Goal: Task Accomplishment & Management: Use online tool/utility

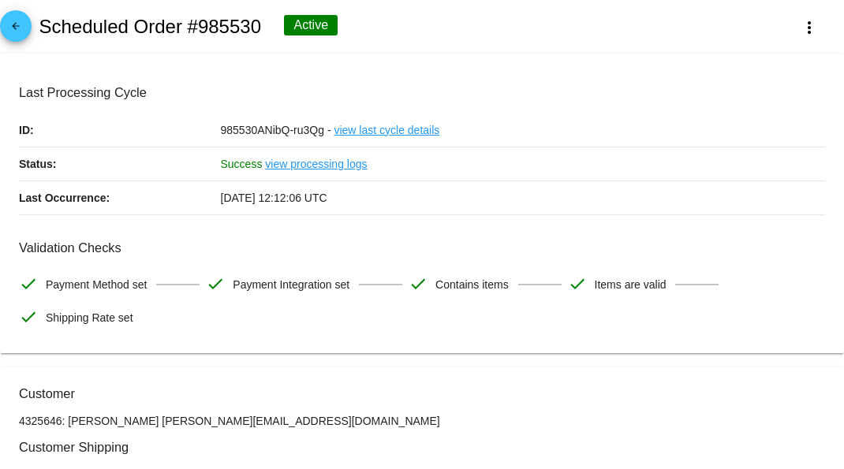
scroll to position [1496, 0]
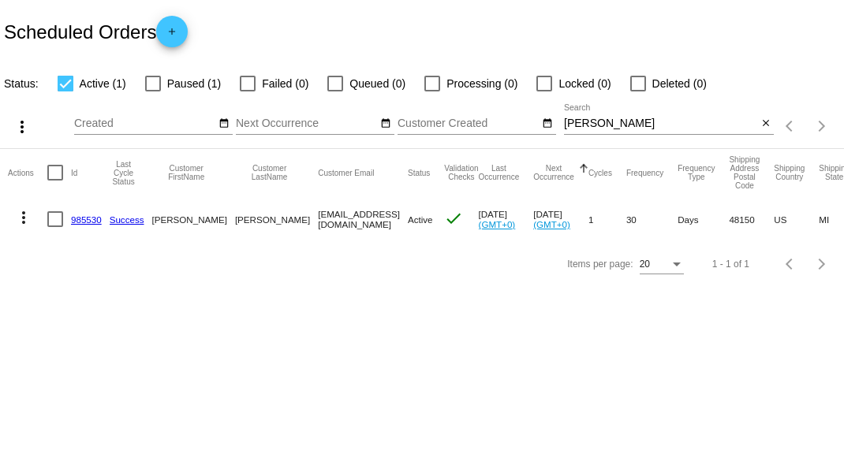
click at [256, 345] on body "Scheduled Orders add Status: Active (1) Paused (1) Failed (0) Queued (0) Proces…" at bounding box center [422, 234] width 844 height 469
click at [290, 321] on body "Scheduled Orders add Status: Active (1) Paused (1) Failed (0) Queued (0) Proces…" at bounding box center [422, 234] width 844 height 469
click at [769, 125] on mat-icon "close" at bounding box center [766, 124] width 11 height 13
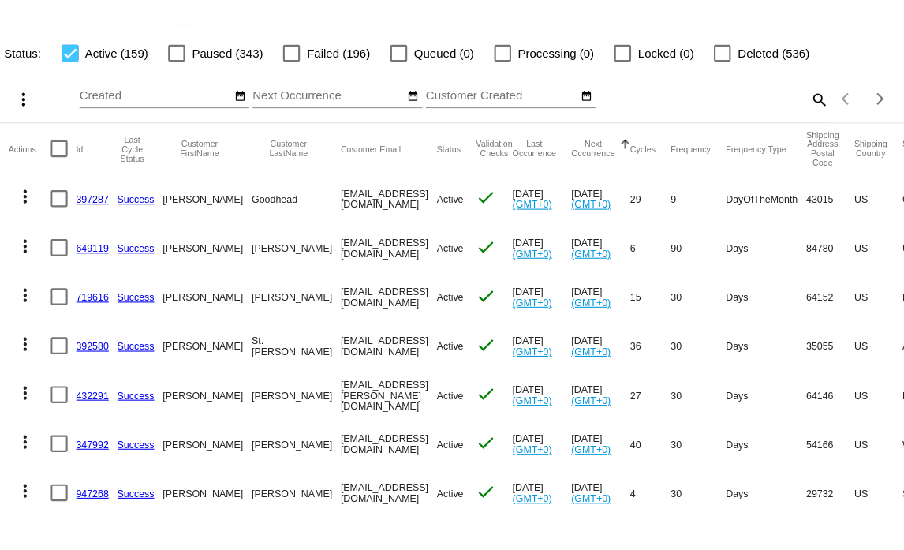
scroll to position [114, 0]
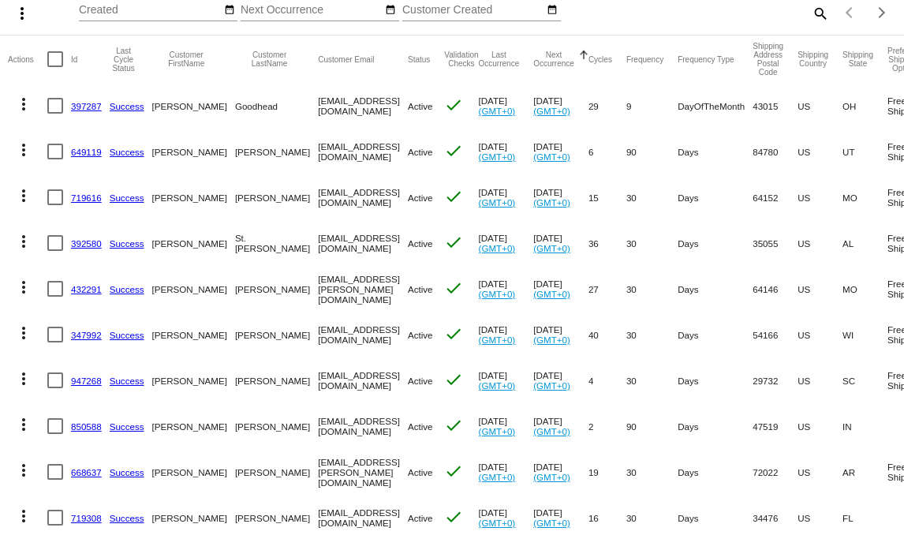
click at [22, 108] on mat-icon "more_vert" at bounding box center [23, 104] width 19 height 19
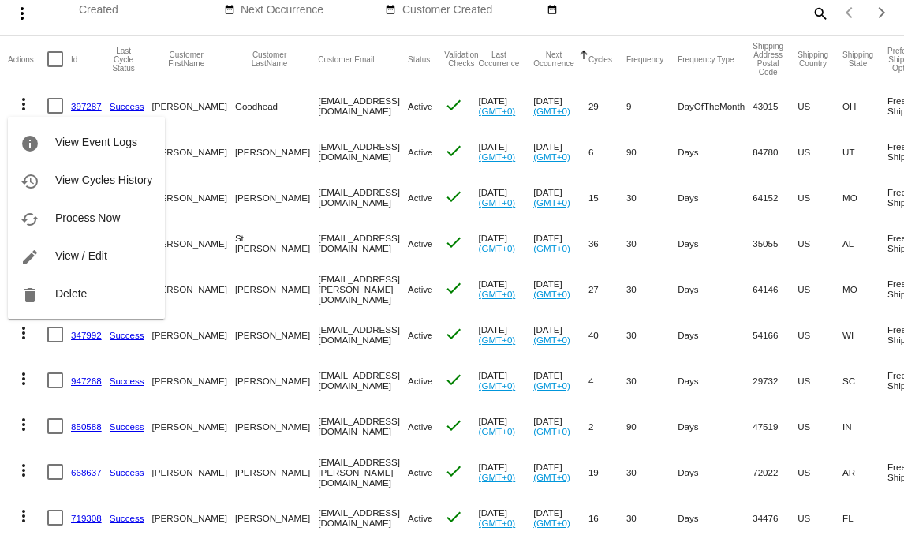
click at [60, 208] on button "cached Process Now" at bounding box center [86, 218] width 157 height 38
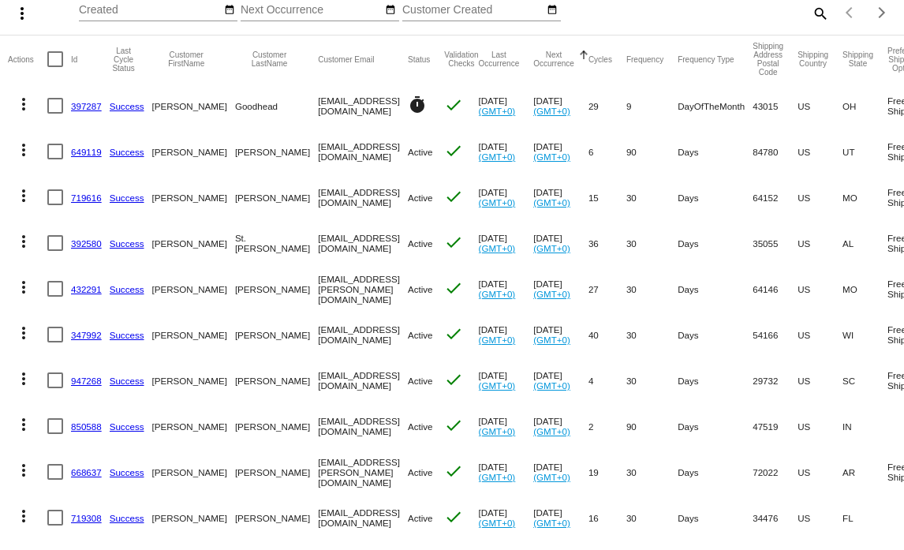
click at [23, 147] on mat-icon "more_vert" at bounding box center [23, 149] width 19 height 19
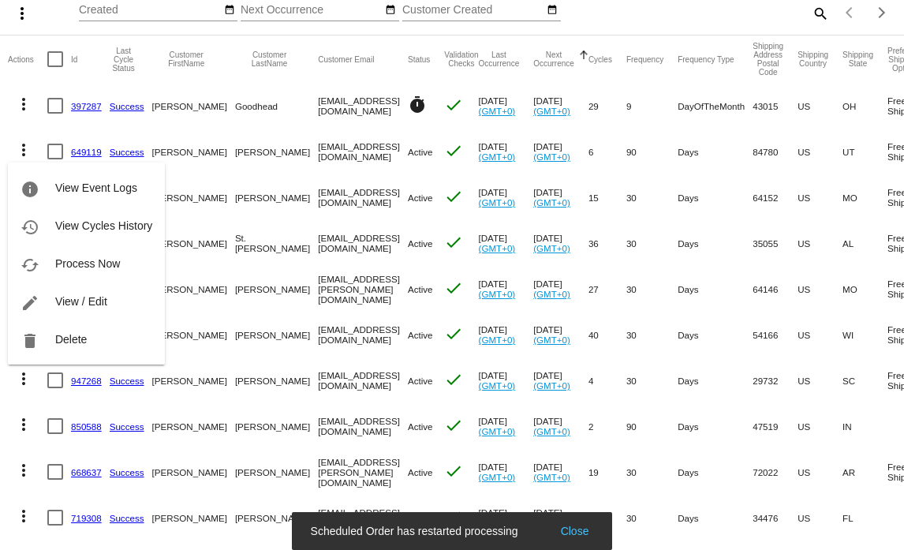
click at [65, 253] on button "cached Process Now" at bounding box center [86, 264] width 157 height 38
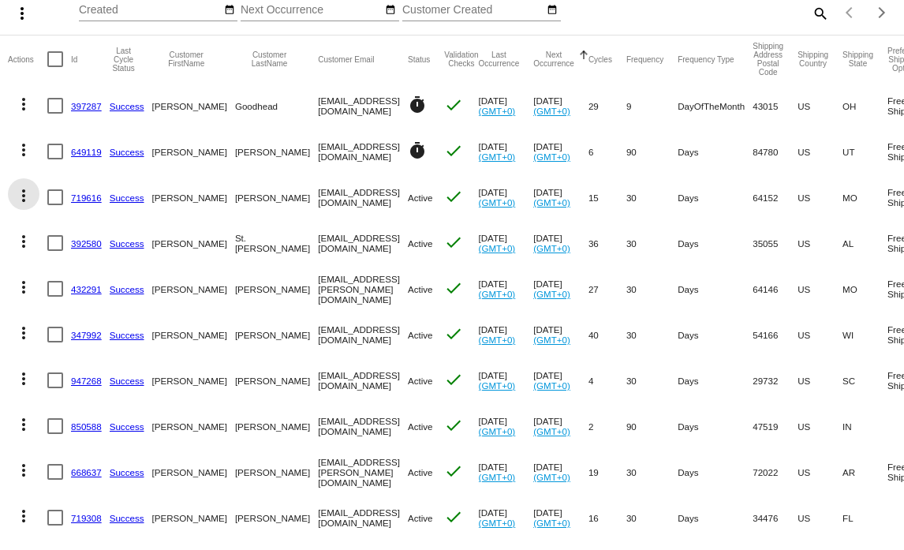
click at [26, 197] on mat-icon "more_vert" at bounding box center [23, 195] width 19 height 19
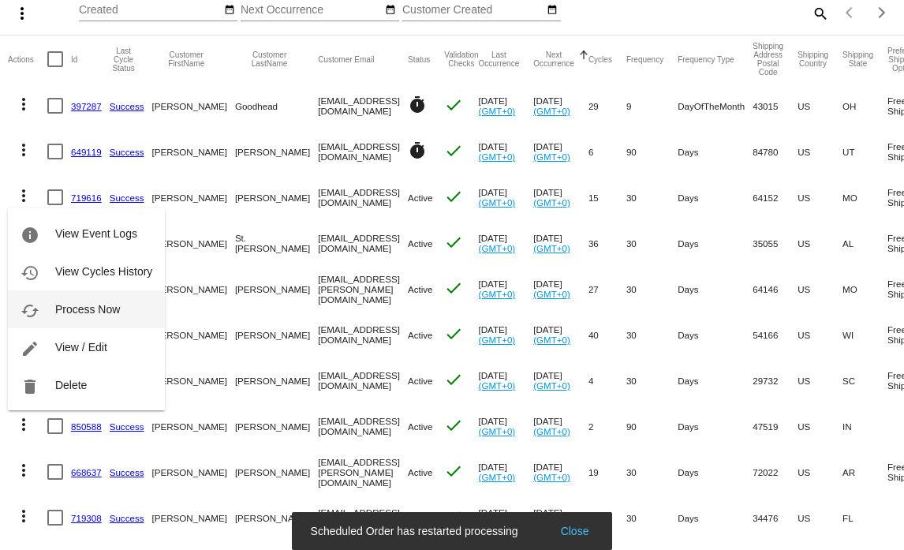
click at [56, 305] on span "Process Now" at bounding box center [87, 309] width 65 height 13
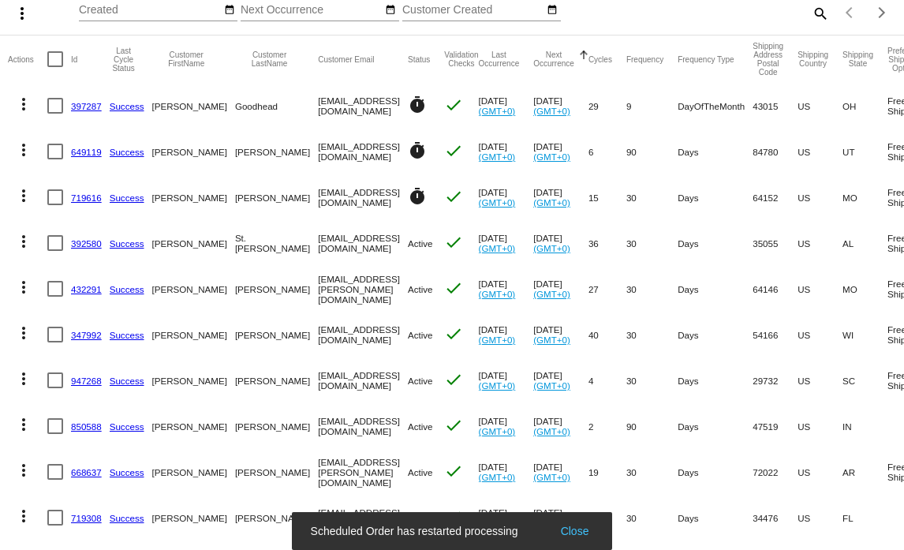
click at [24, 245] on mat-icon "more_vert" at bounding box center [23, 241] width 19 height 19
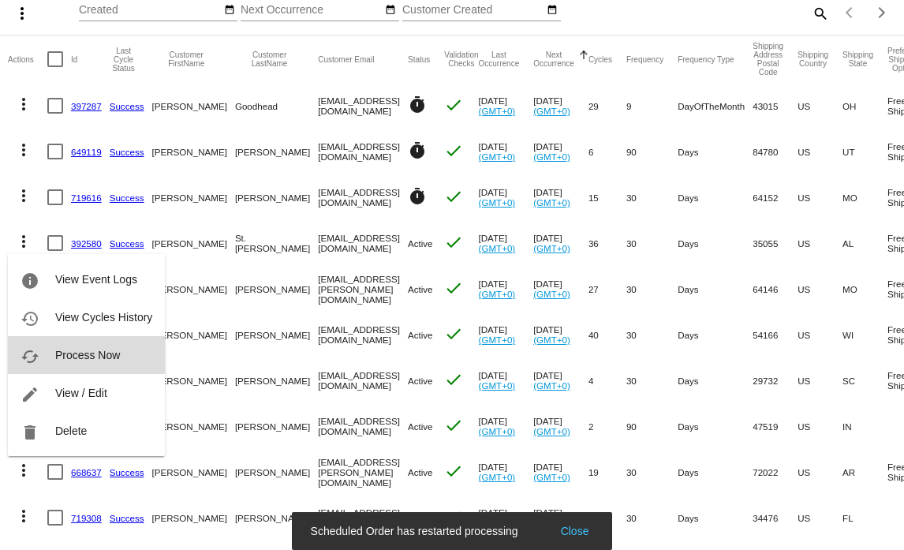
click at [64, 351] on span "Process Now" at bounding box center [87, 355] width 65 height 13
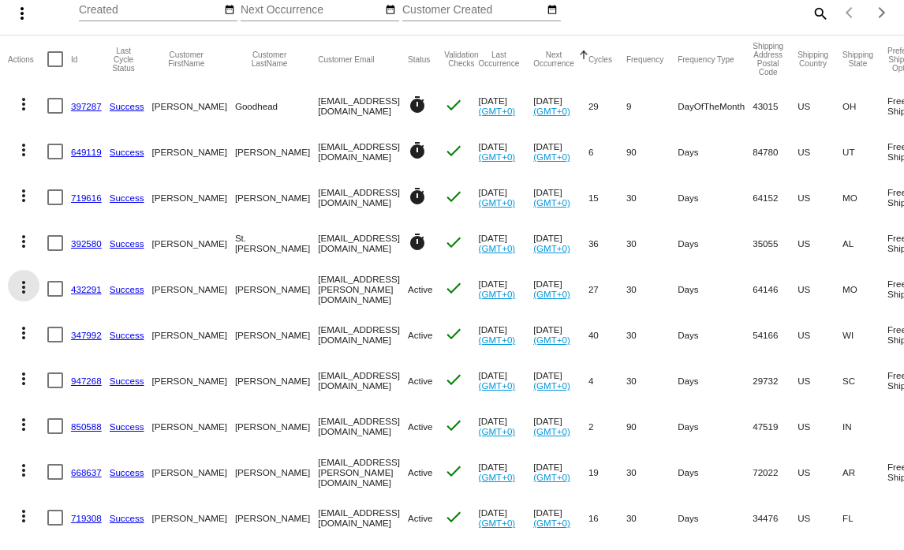
click at [27, 286] on mat-icon "more_vert" at bounding box center [23, 287] width 19 height 19
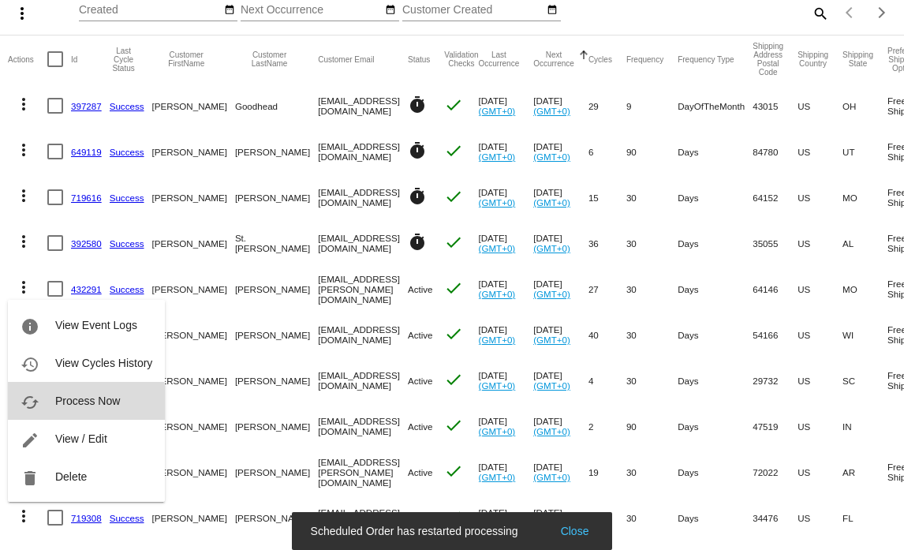
click at [62, 404] on span "Process Now" at bounding box center [87, 401] width 65 height 13
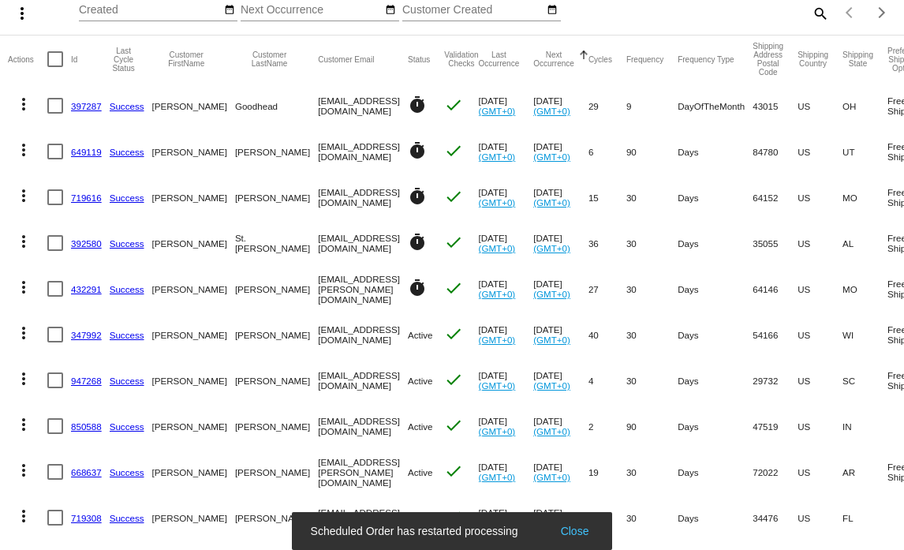
click at [24, 335] on mat-icon "more_vert" at bounding box center [23, 333] width 19 height 19
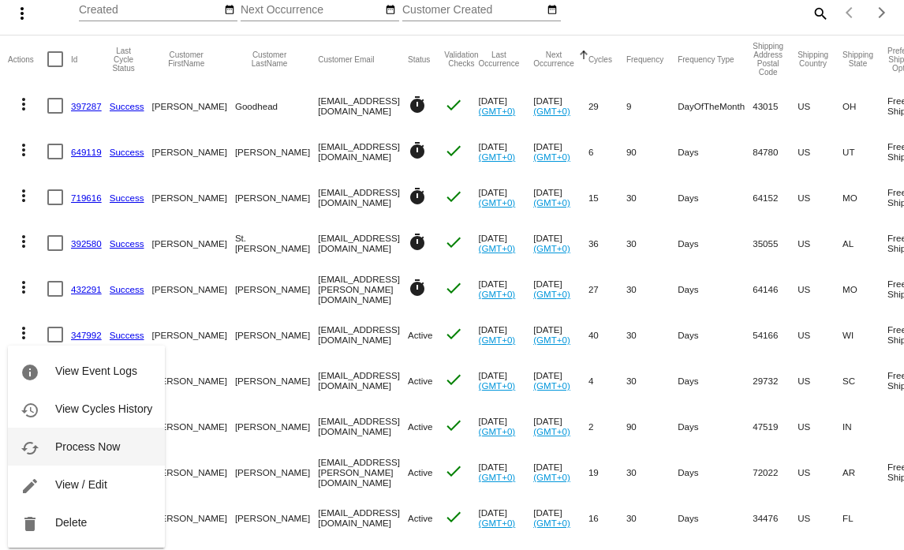
click at [92, 446] on span "Process Now" at bounding box center [87, 446] width 65 height 13
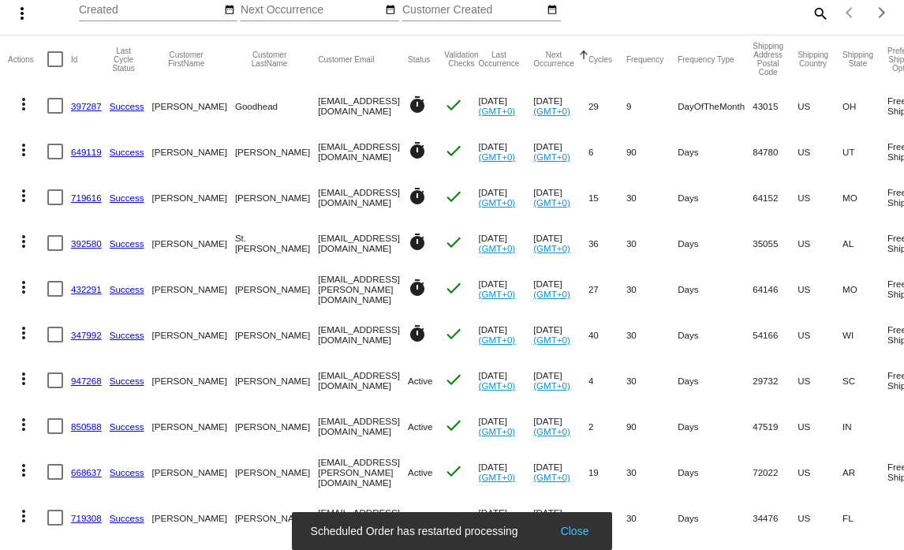
click at [26, 378] on mat-icon "more_vert" at bounding box center [23, 378] width 19 height 19
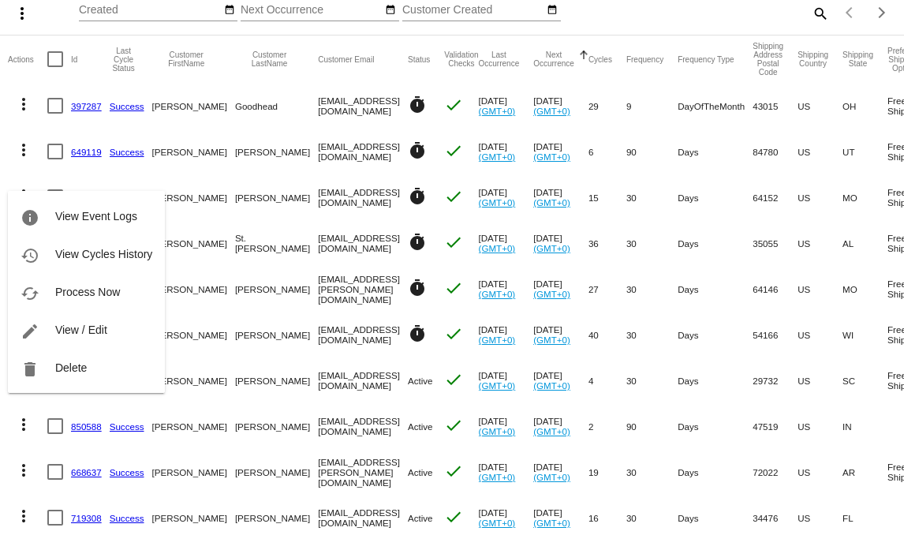
click at [9, 421] on div at bounding box center [452, 275] width 904 height 550
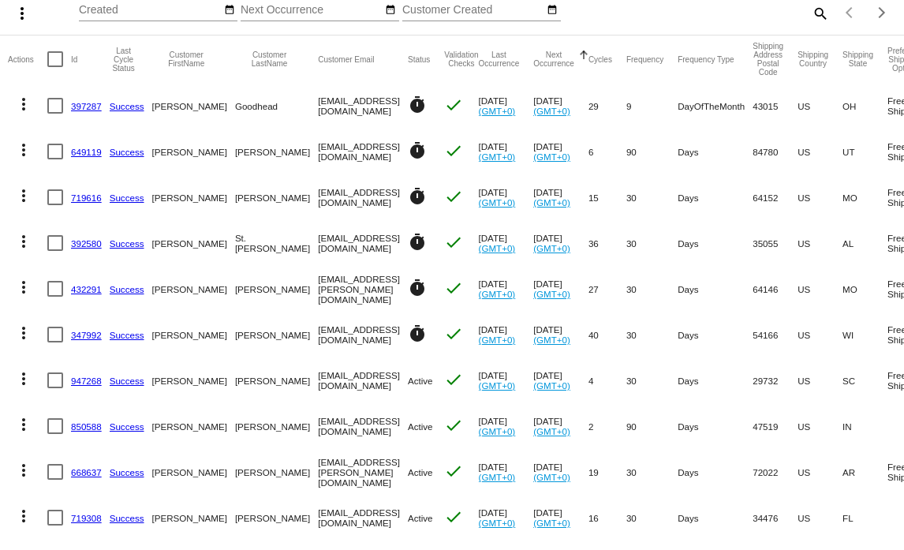
click at [24, 381] on mat-icon "more_vert" at bounding box center [23, 378] width 19 height 19
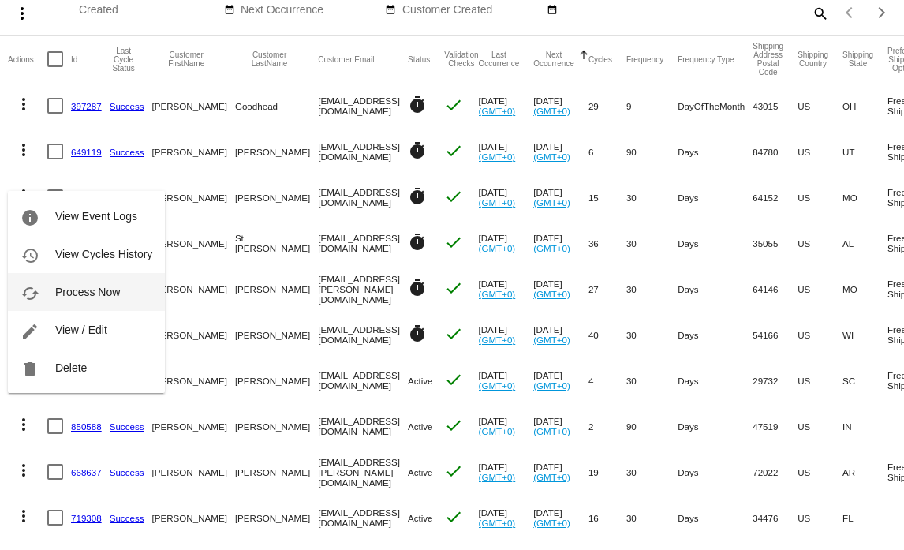
click at [47, 291] on button "cached Process Now" at bounding box center [86, 292] width 157 height 38
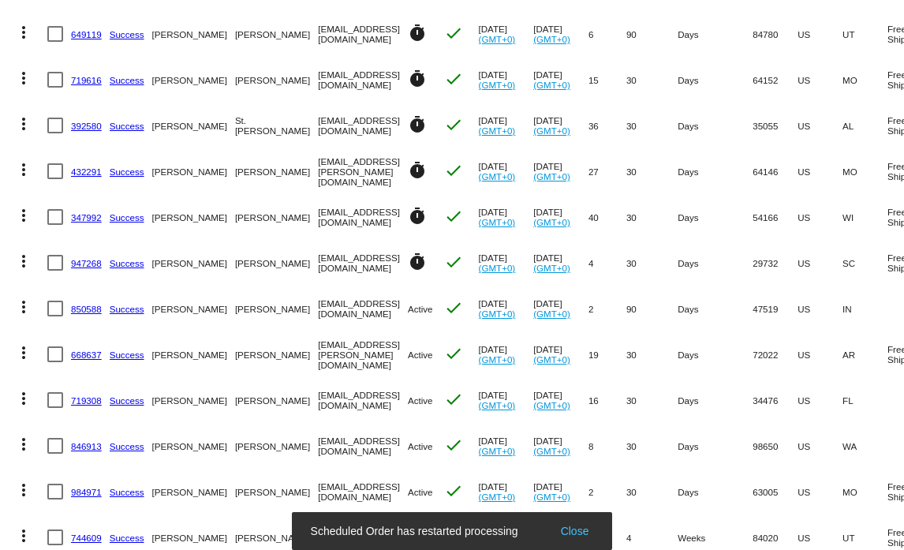
scroll to position [232, 0]
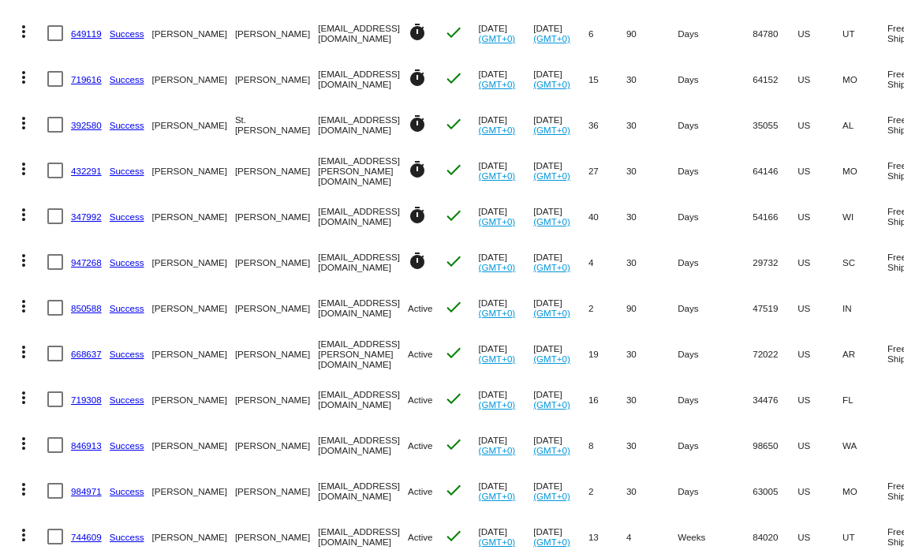
click at [27, 305] on mat-icon "more_vert" at bounding box center [23, 306] width 19 height 19
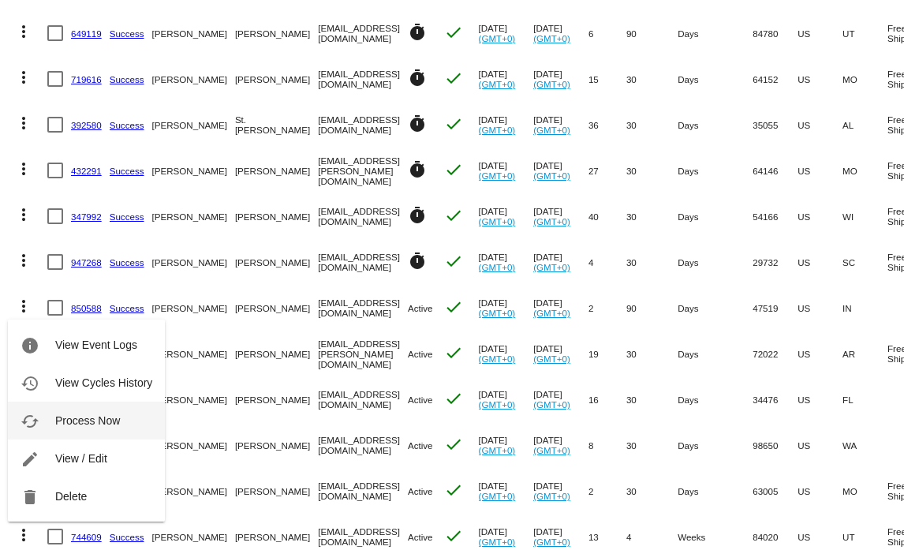
click at [74, 426] on button "cached Process Now" at bounding box center [86, 421] width 157 height 38
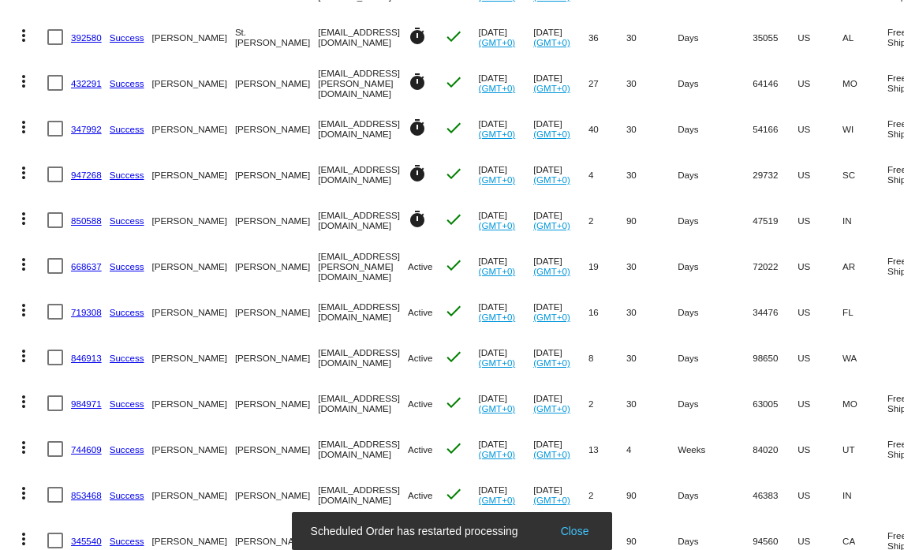
scroll to position [357, 0]
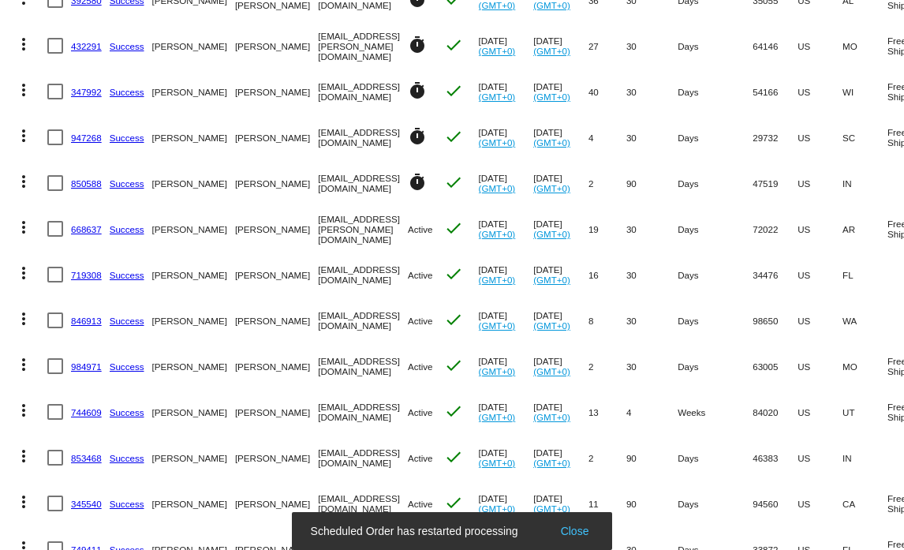
click at [23, 228] on mat-icon "more_vert" at bounding box center [23, 227] width 19 height 19
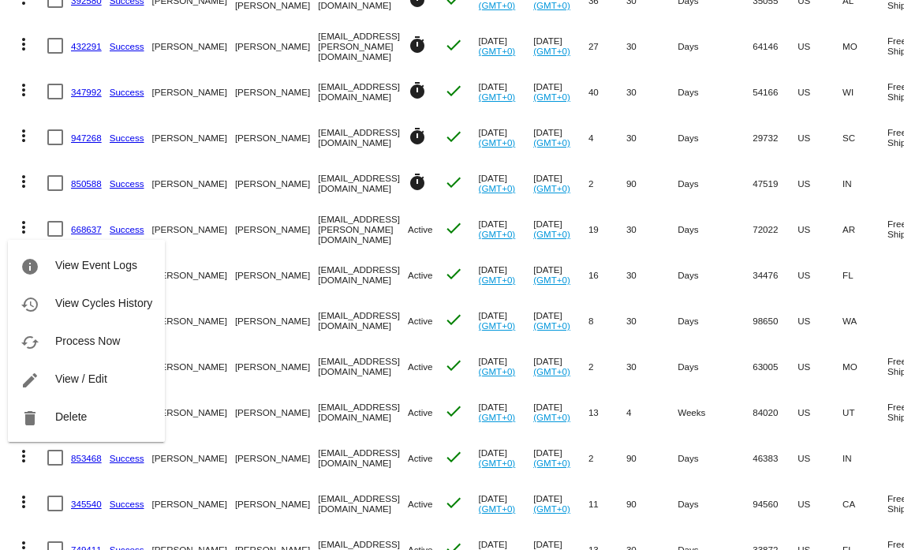
click at [85, 350] on button "cached Process Now" at bounding box center [86, 341] width 157 height 38
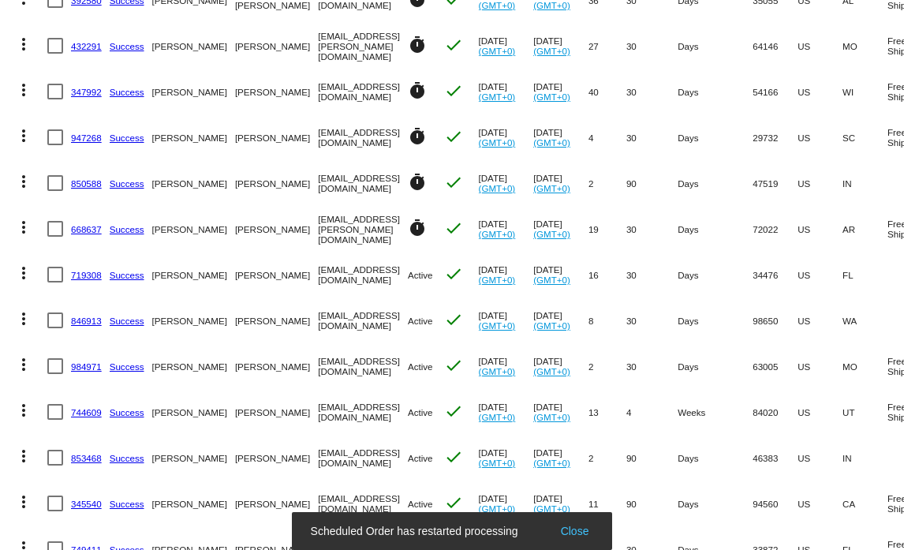
click at [28, 273] on mat-icon "more_vert" at bounding box center [23, 273] width 19 height 19
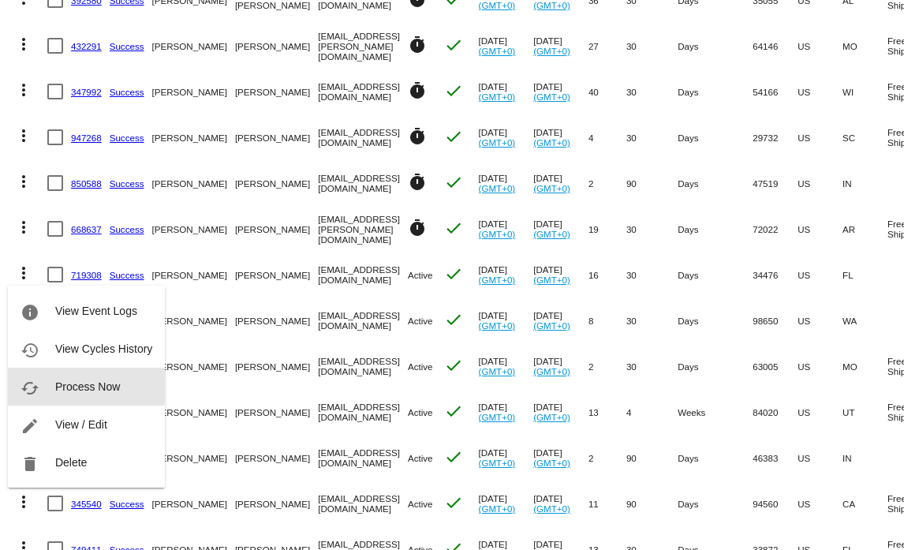
click at [76, 384] on span "Process Now" at bounding box center [87, 386] width 65 height 13
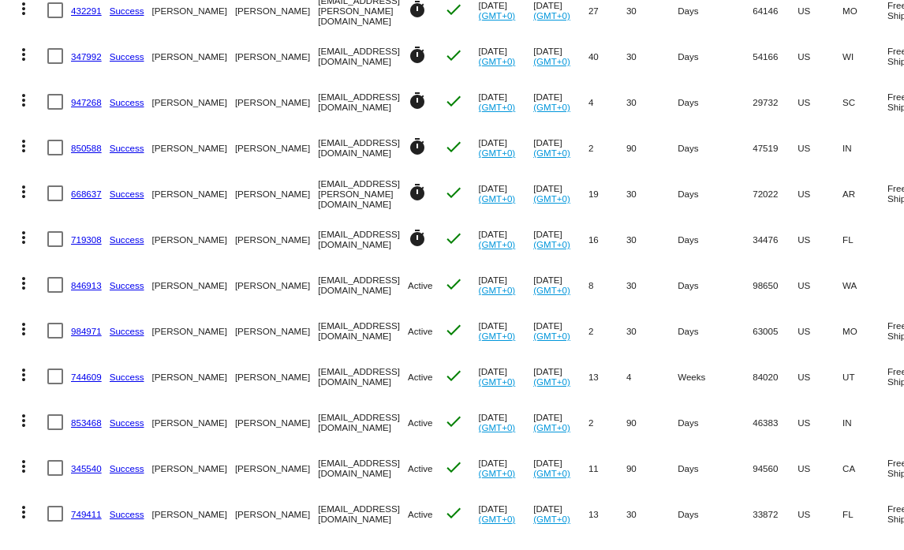
scroll to position [393, 0]
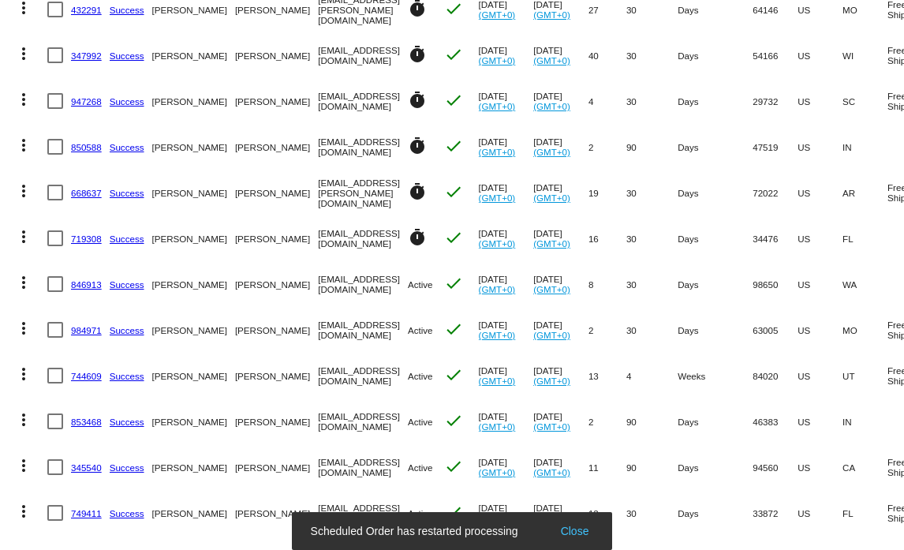
click at [23, 282] on mat-icon "more_vert" at bounding box center [23, 282] width 19 height 19
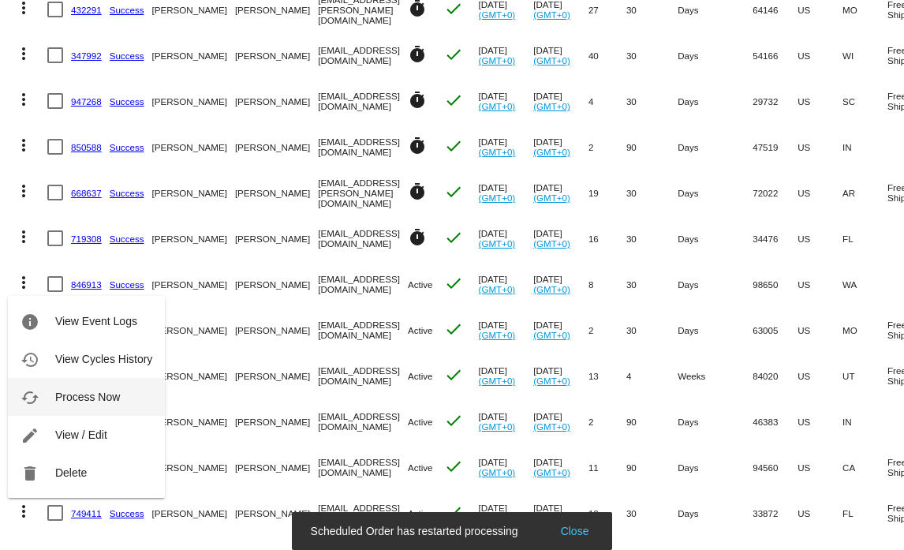
click at [61, 395] on span "Process Now" at bounding box center [87, 397] width 65 height 13
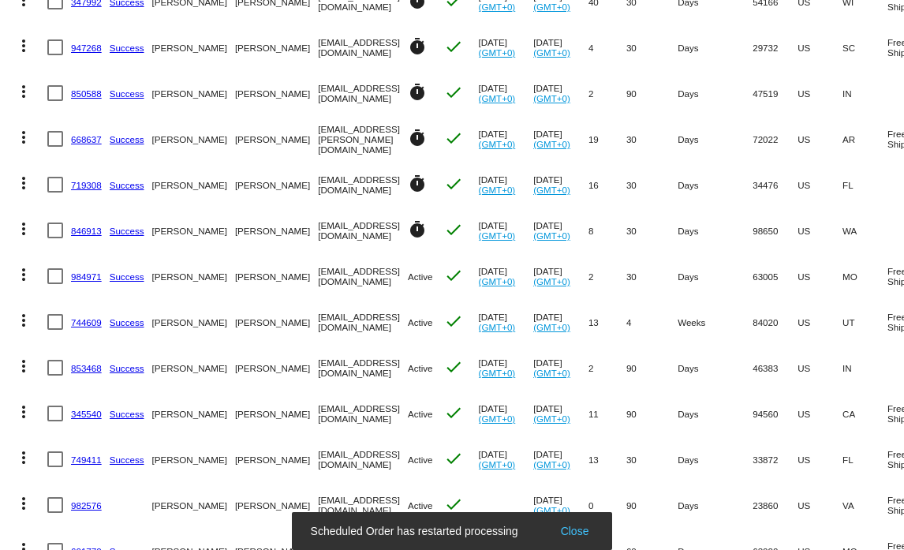
scroll to position [477, 0]
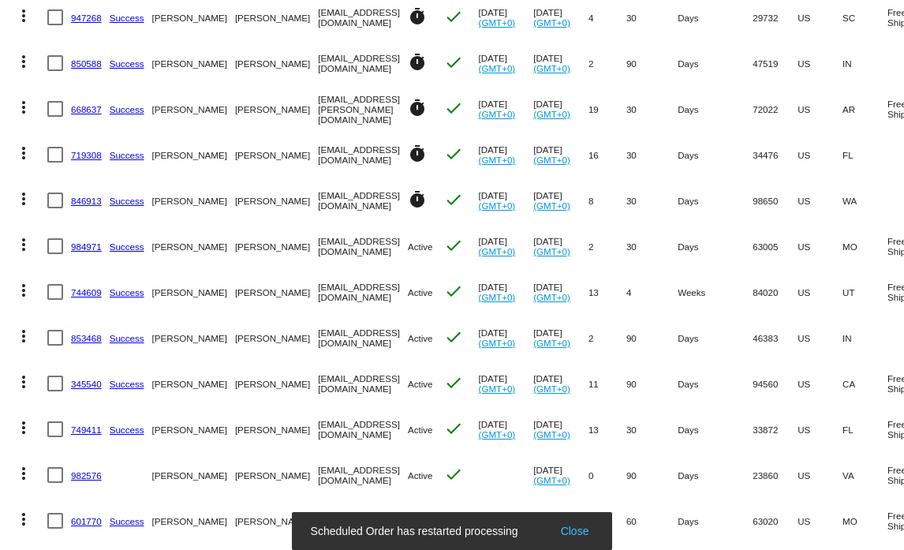
click at [21, 243] on mat-icon "more_vert" at bounding box center [23, 244] width 19 height 19
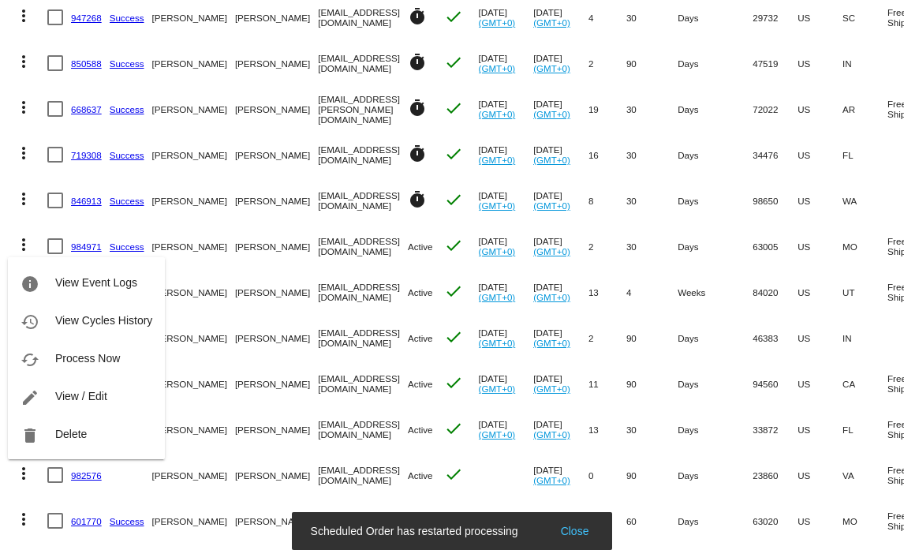
click at [62, 361] on span "Process Now" at bounding box center [87, 358] width 65 height 13
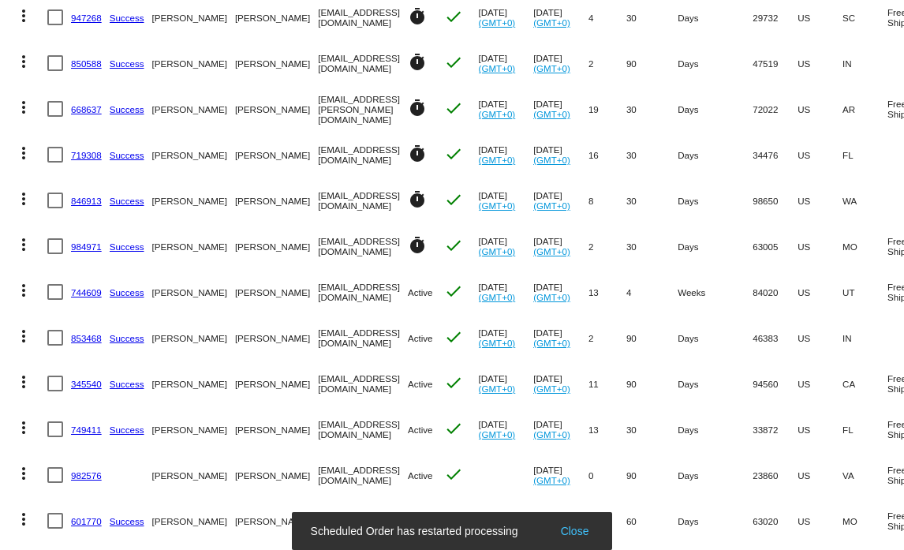
click at [19, 284] on mat-icon "more_vert" at bounding box center [23, 290] width 19 height 19
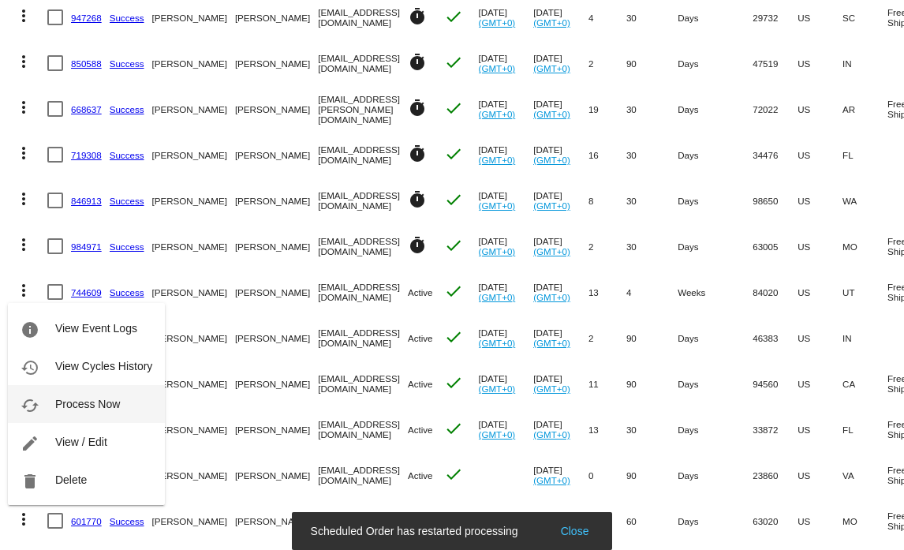
click at [69, 397] on button "cached Process Now" at bounding box center [86, 404] width 157 height 38
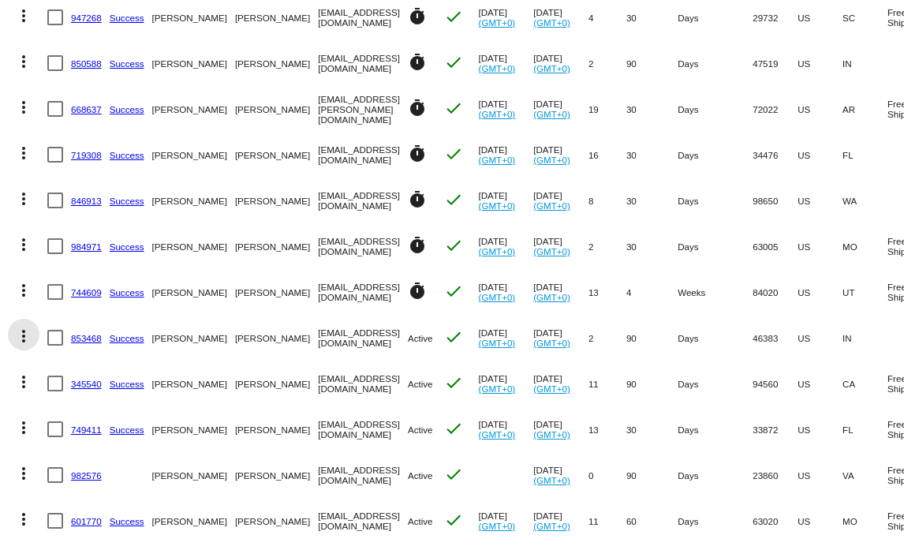
click at [24, 338] on mat-icon "more_vert" at bounding box center [23, 336] width 19 height 19
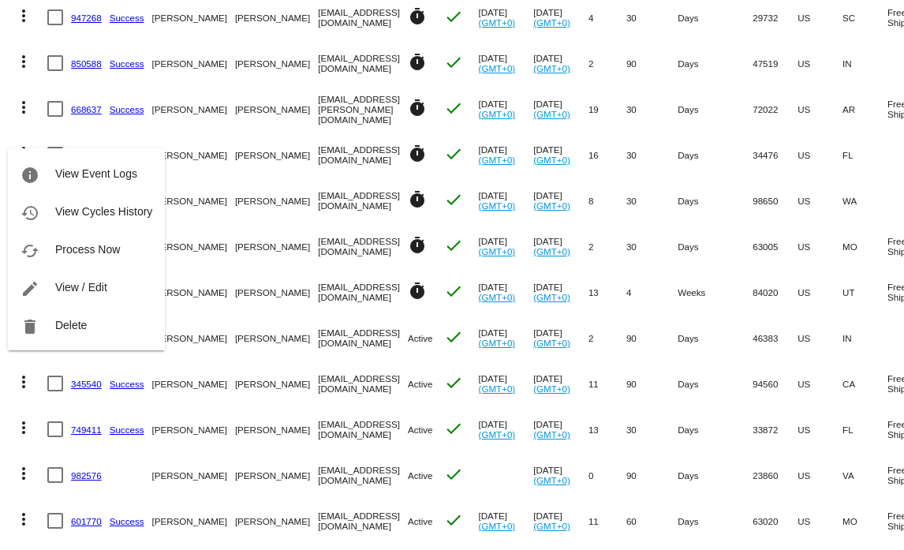
click at [61, 253] on span "Process Now" at bounding box center [87, 249] width 65 height 13
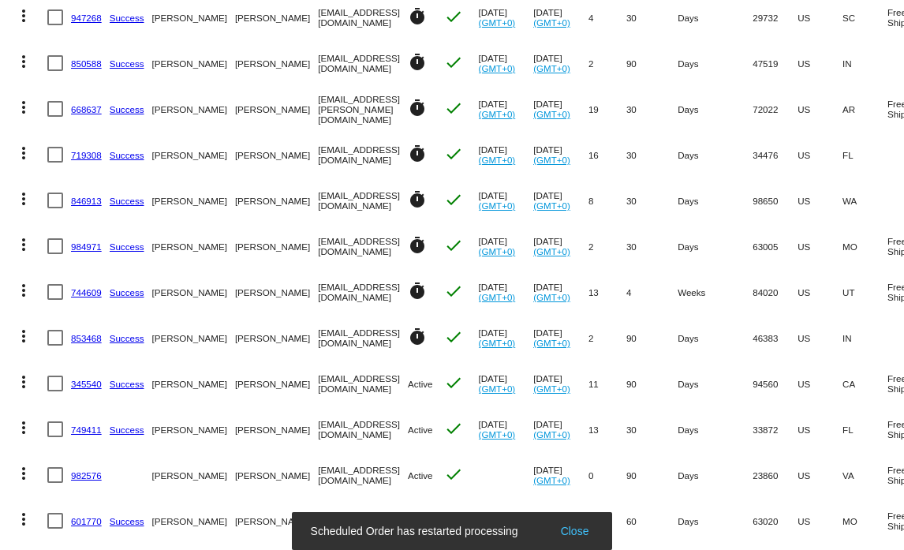
click at [28, 381] on mat-icon "more_vert" at bounding box center [23, 381] width 19 height 19
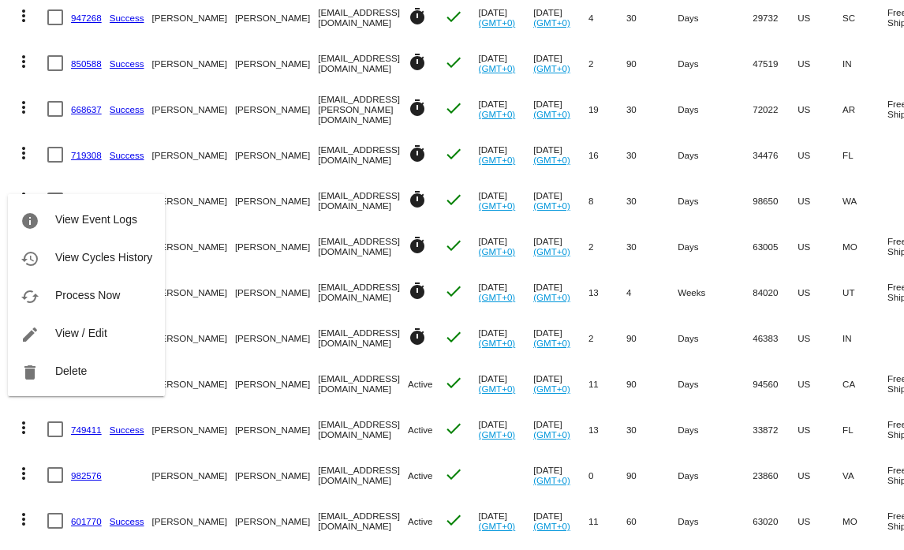
click at [4, 431] on div at bounding box center [452, 275] width 904 height 550
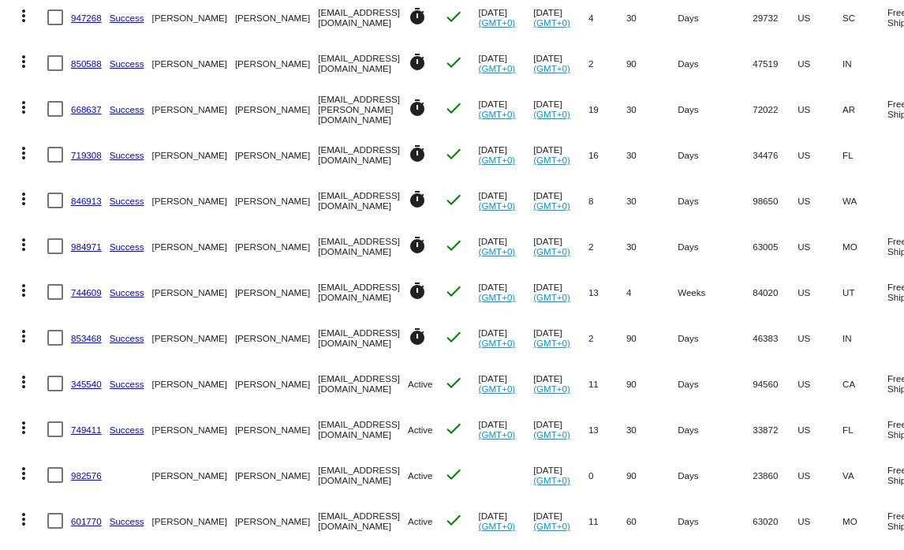
click at [24, 384] on mat-icon "more_vert" at bounding box center [23, 381] width 19 height 19
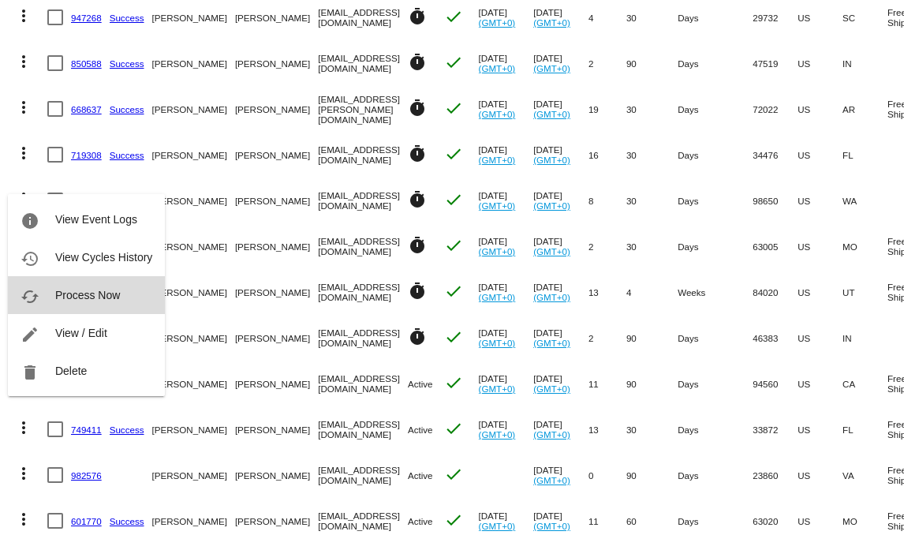
click at [87, 296] on span "Process Now" at bounding box center [87, 295] width 65 height 13
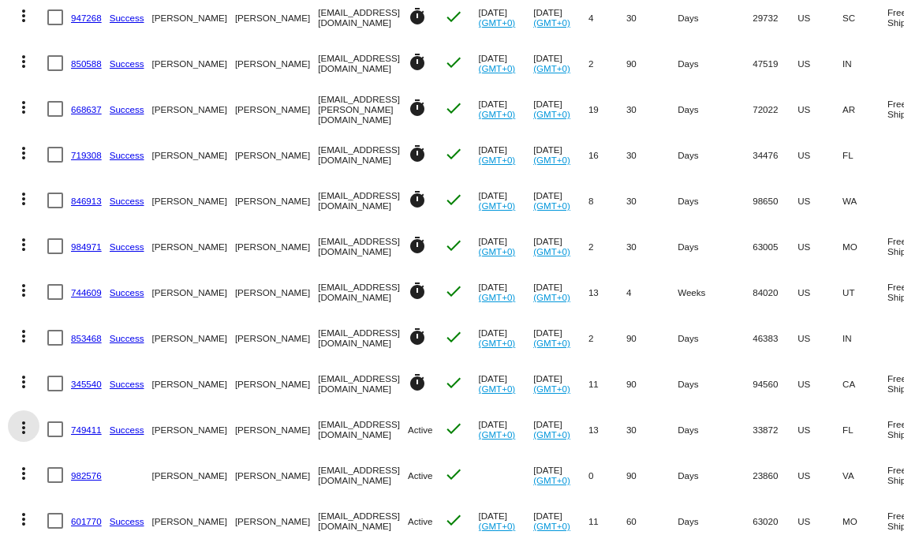
click at [25, 427] on mat-icon "more_vert" at bounding box center [23, 427] width 19 height 19
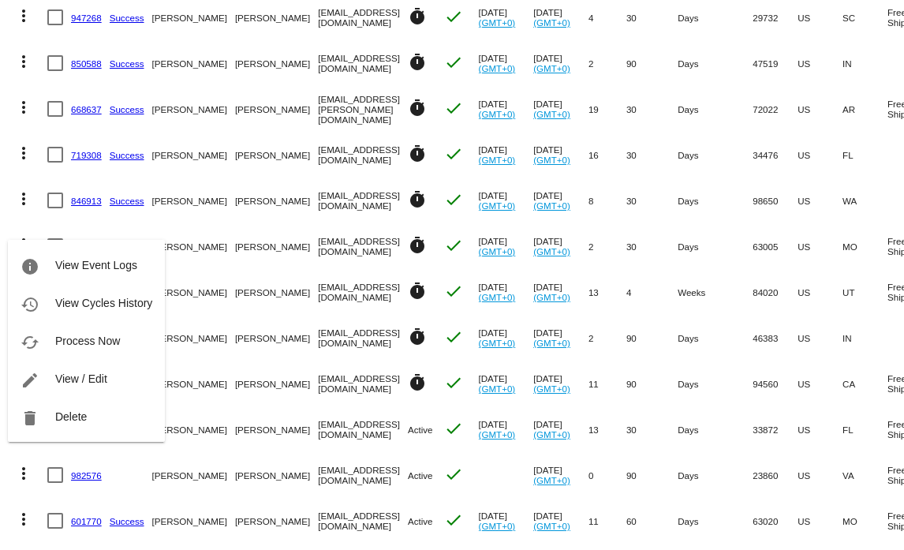
click at [3, 469] on div at bounding box center [452, 275] width 904 height 550
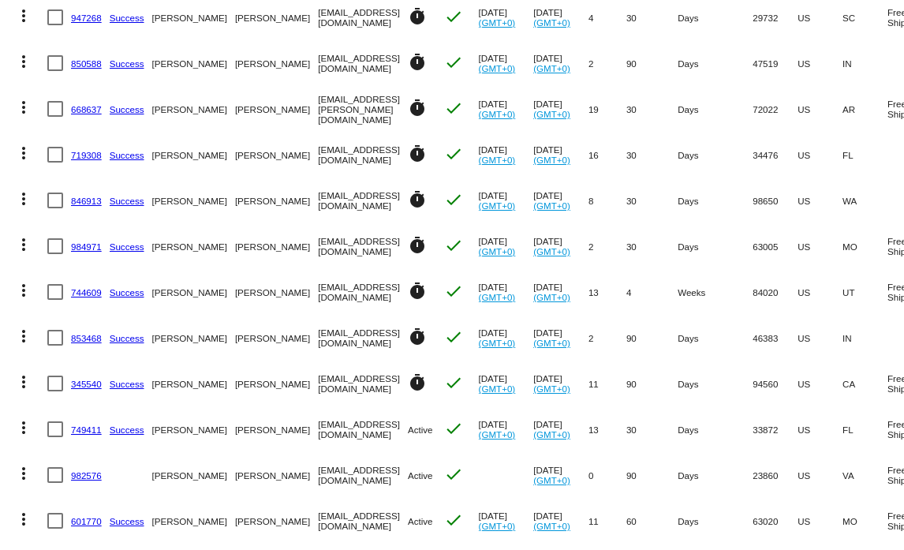
click at [22, 432] on mat-icon "more_vert" at bounding box center [23, 427] width 19 height 19
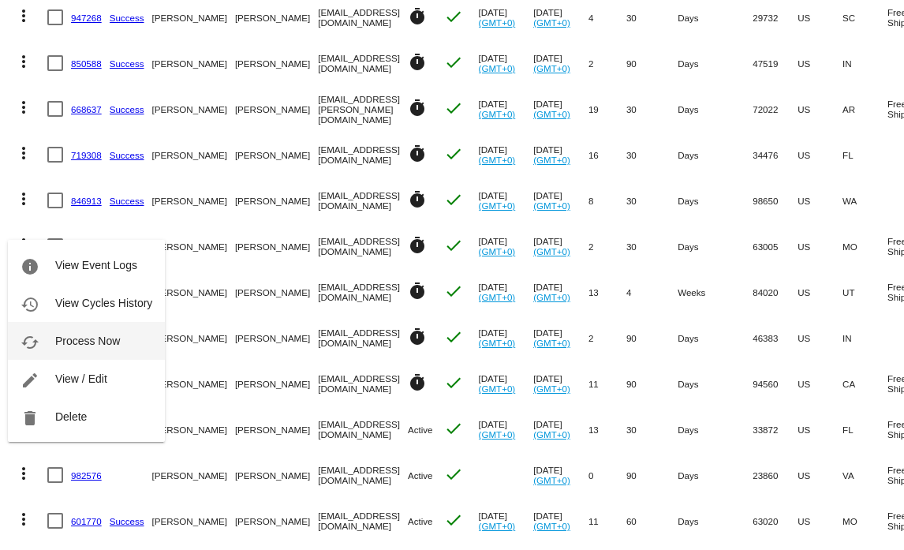
click at [88, 337] on span "Process Now" at bounding box center [87, 341] width 65 height 13
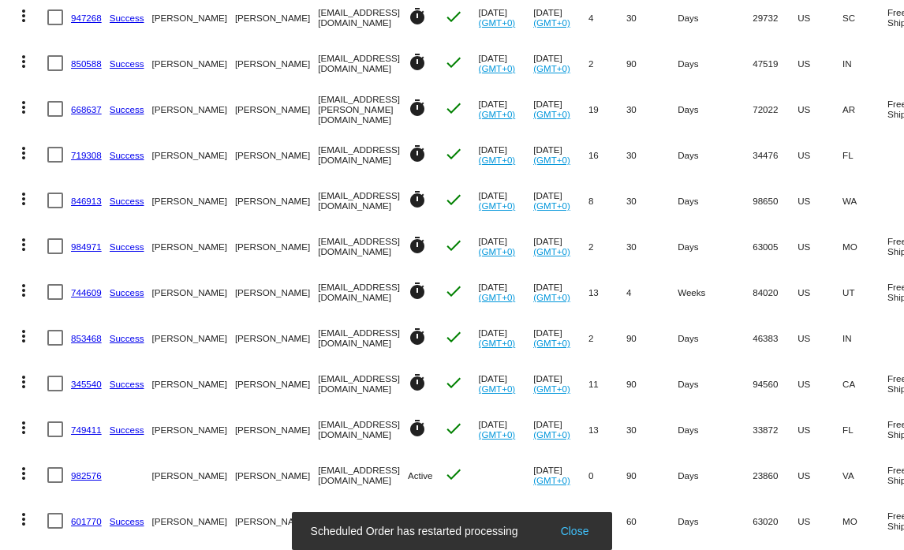
click at [24, 469] on mat-icon "more_vert" at bounding box center [23, 473] width 19 height 19
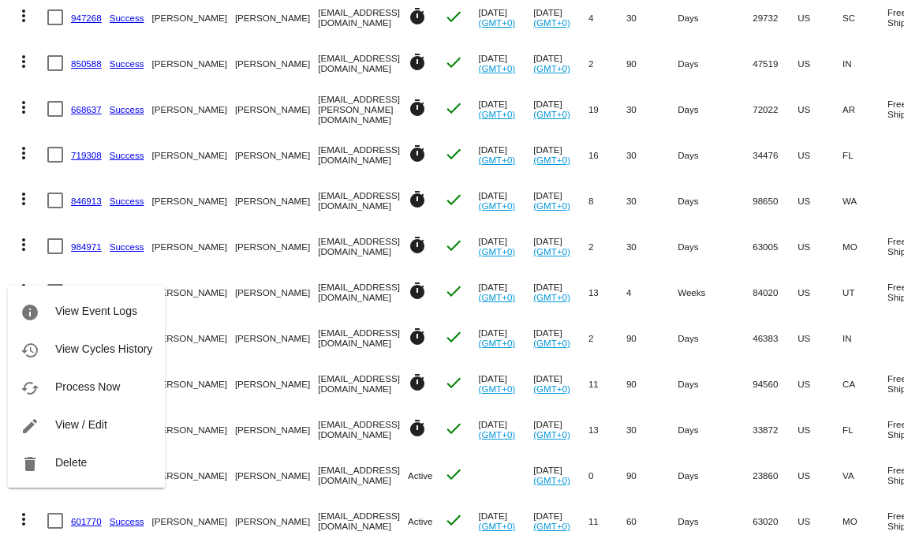
click at [4, 469] on div at bounding box center [452, 275] width 904 height 550
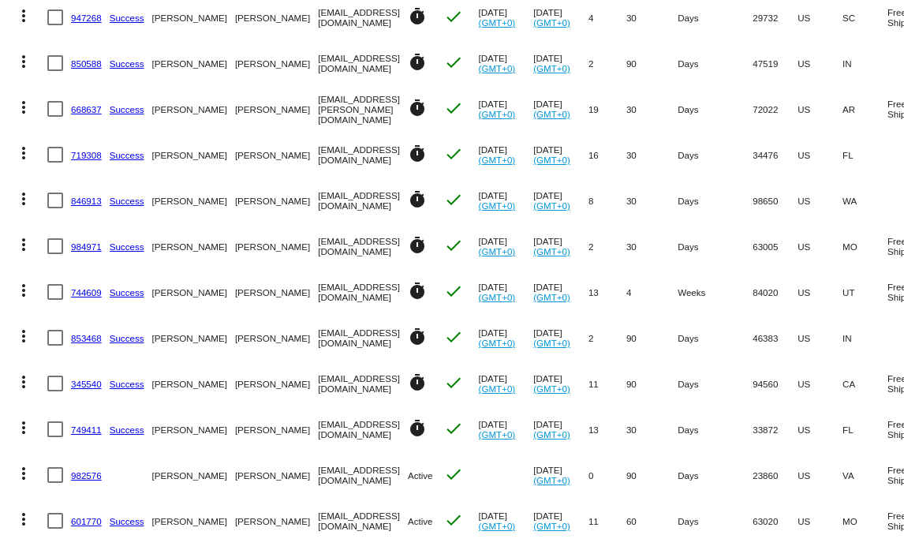
click at [26, 469] on mat-icon "more_vert" at bounding box center [23, 473] width 19 height 19
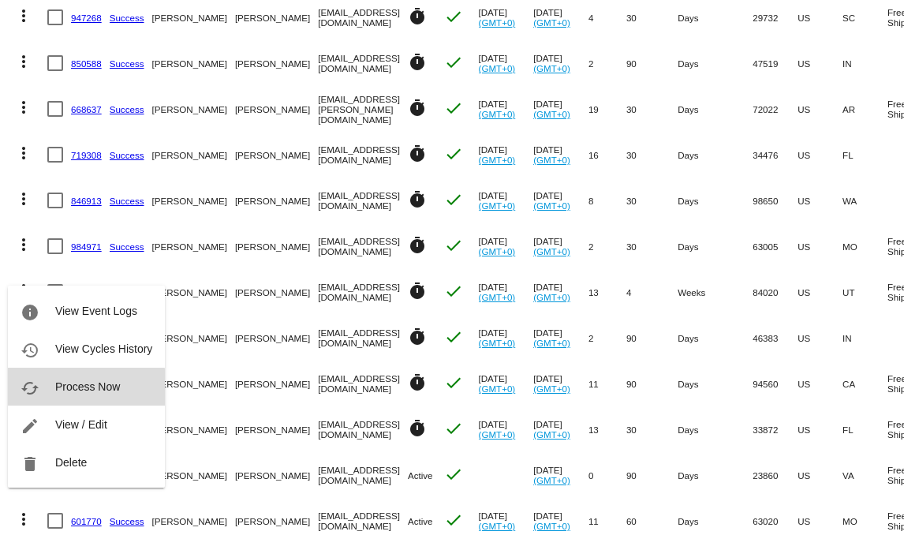
click at [65, 387] on span "Process Now" at bounding box center [87, 386] width 65 height 13
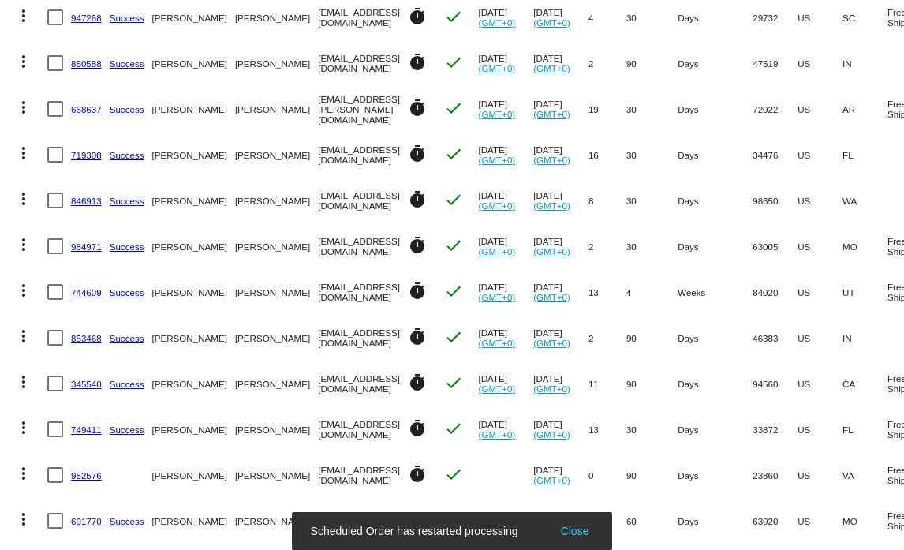
click at [23, 469] on mat-icon "more_vert" at bounding box center [23, 519] width 19 height 19
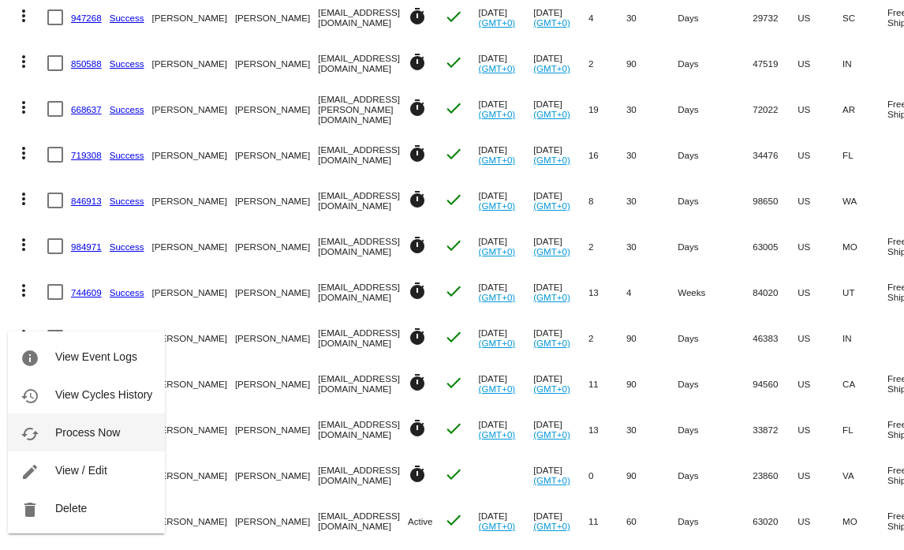
click at [84, 442] on button "cached Process Now" at bounding box center [86, 432] width 157 height 38
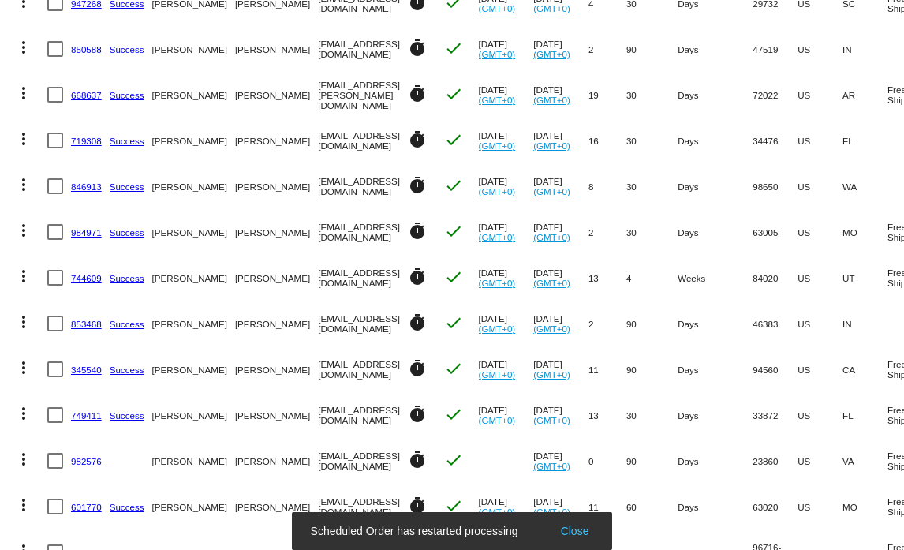
scroll to position [619, 0]
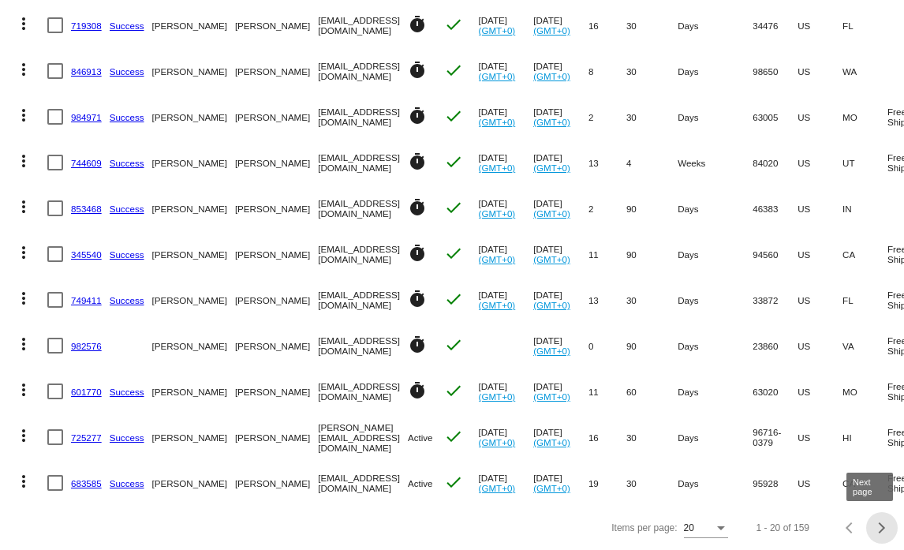
click at [843, 469] on div "Next page" at bounding box center [879, 527] width 11 height 11
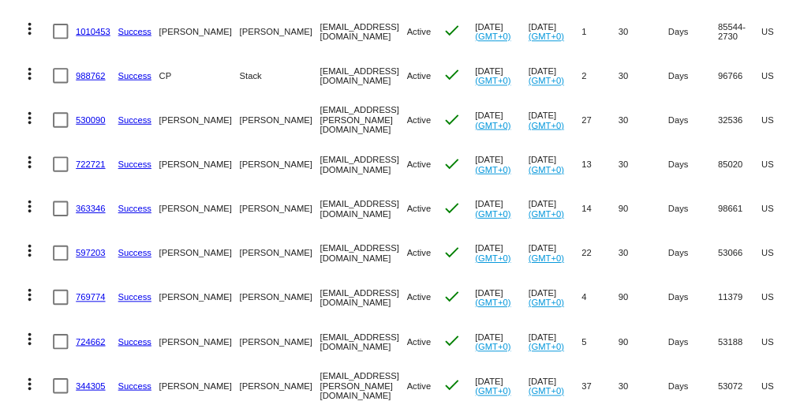
scroll to position [414, 0]
